Goal: Task Accomplishment & Management: Manage account settings

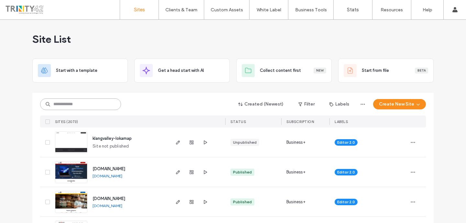
click at [95, 101] on input at bounding box center [80, 104] width 81 height 12
paste input "**********"
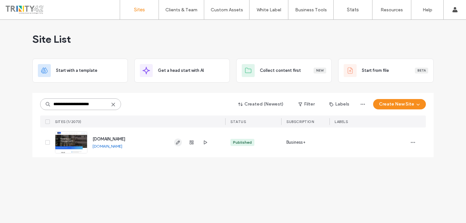
type input "**********"
click at [178, 144] on icon "button" at bounding box center [177, 142] width 5 height 5
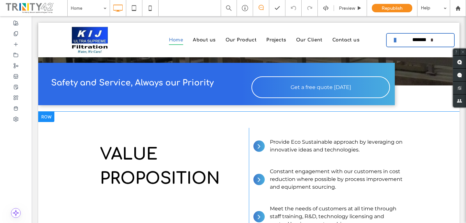
scroll to position [180, 0]
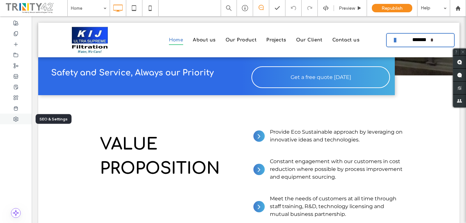
click at [19, 114] on div at bounding box center [16, 118] width 32 height 11
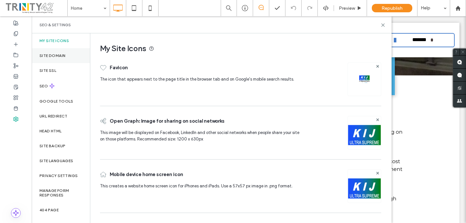
click at [68, 62] on div "Site Domain" at bounding box center [61, 55] width 58 height 15
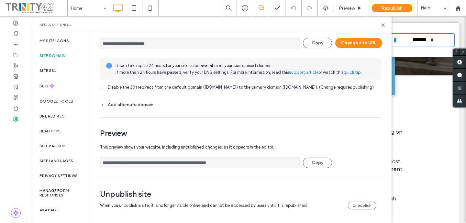
scroll to position [57, 0]
click at [61, 114] on label "URL Redirect" at bounding box center [53, 116] width 28 height 5
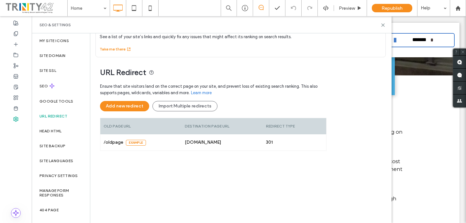
scroll to position [75, 0]
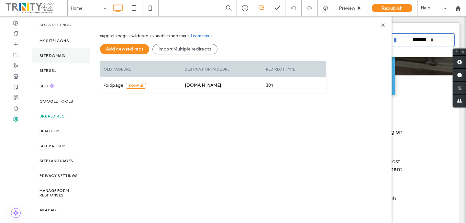
click at [77, 58] on div "Site Domain" at bounding box center [61, 55] width 58 height 15
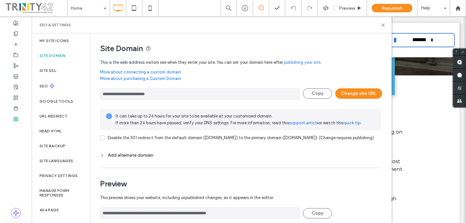
click at [175, 95] on input "**********" at bounding box center [199, 93] width 199 height 11
click at [318, 95] on button "Copy" at bounding box center [317, 93] width 29 height 10
click at [383, 24] on use at bounding box center [382, 25] width 3 height 3
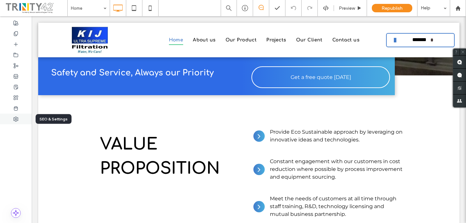
click at [13, 119] on div at bounding box center [16, 118] width 32 height 11
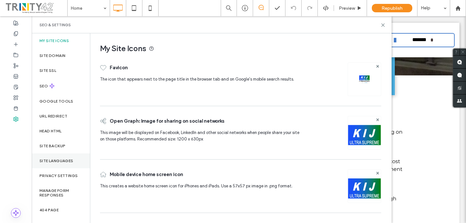
scroll to position [0, 0]
click at [70, 61] on div "Site Domain" at bounding box center [61, 55] width 58 height 15
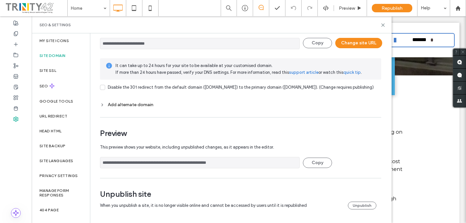
scroll to position [57, 0]
click at [366, 209] on div "Unpublish site When you unpublish a site, it is no longer visible online and ca…" at bounding box center [240, 200] width 281 height 23
click at [366, 208] on button "Unpublish" at bounding box center [362, 205] width 28 height 8
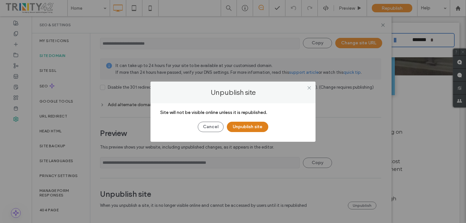
click at [256, 129] on button "Unpublish site" at bounding box center [247, 127] width 41 height 10
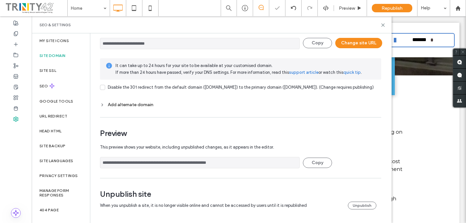
scroll to position [0, 0]
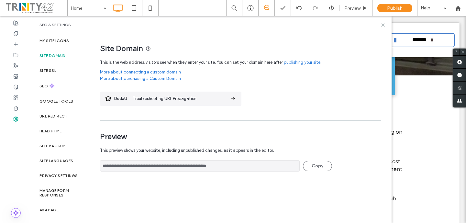
click at [381, 24] on icon at bounding box center [382, 25] width 5 height 5
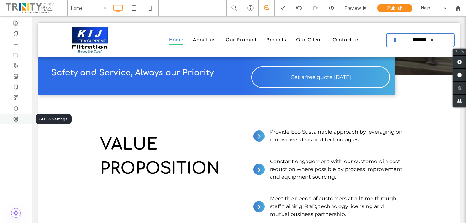
click at [19, 120] on div at bounding box center [16, 118] width 32 height 11
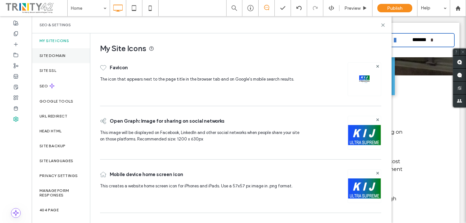
click at [55, 60] on div "Site Domain" at bounding box center [61, 55] width 58 height 15
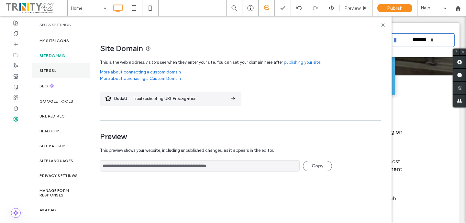
click at [59, 75] on div "Site SSL" at bounding box center [61, 70] width 58 height 15
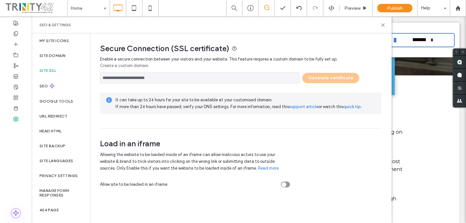
click at [135, 81] on input "**********" at bounding box center [199, 77] width 199 height 11
click at [20, 12] on span at bounding box center [36, 8] width 62 height 13
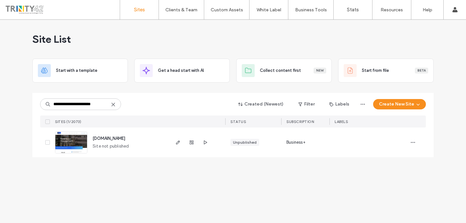
type input "**********"
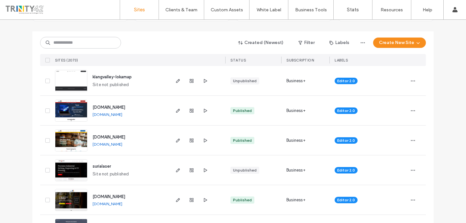
scroll to position [73, 0]
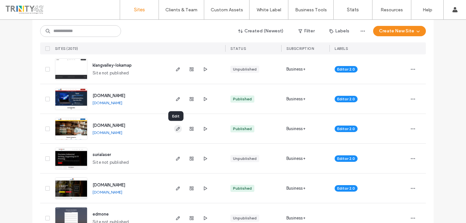
click at [175, 128] on icon "button" at bounding box center [177, 128] width 5 height 5
